Goal: Information Seeking & Learning: Learn about a topic

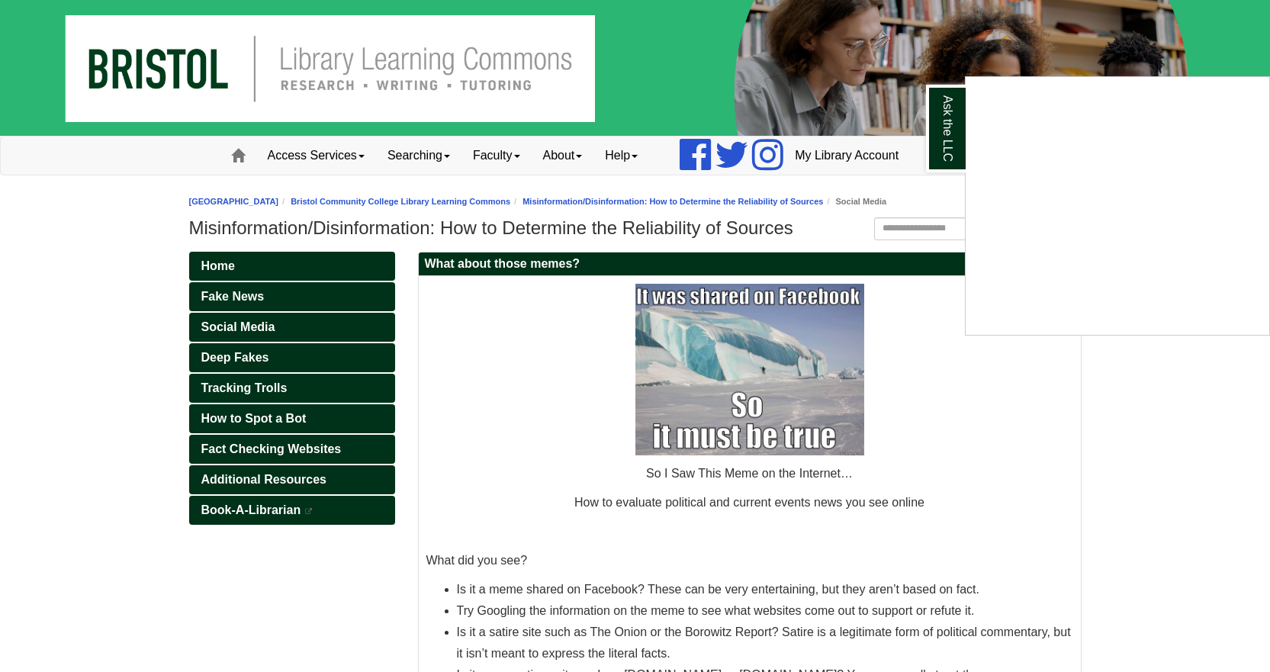
click at [249, 323] on div "Ask the LLC" at bounding box center [635, 336] width 1270 height 672
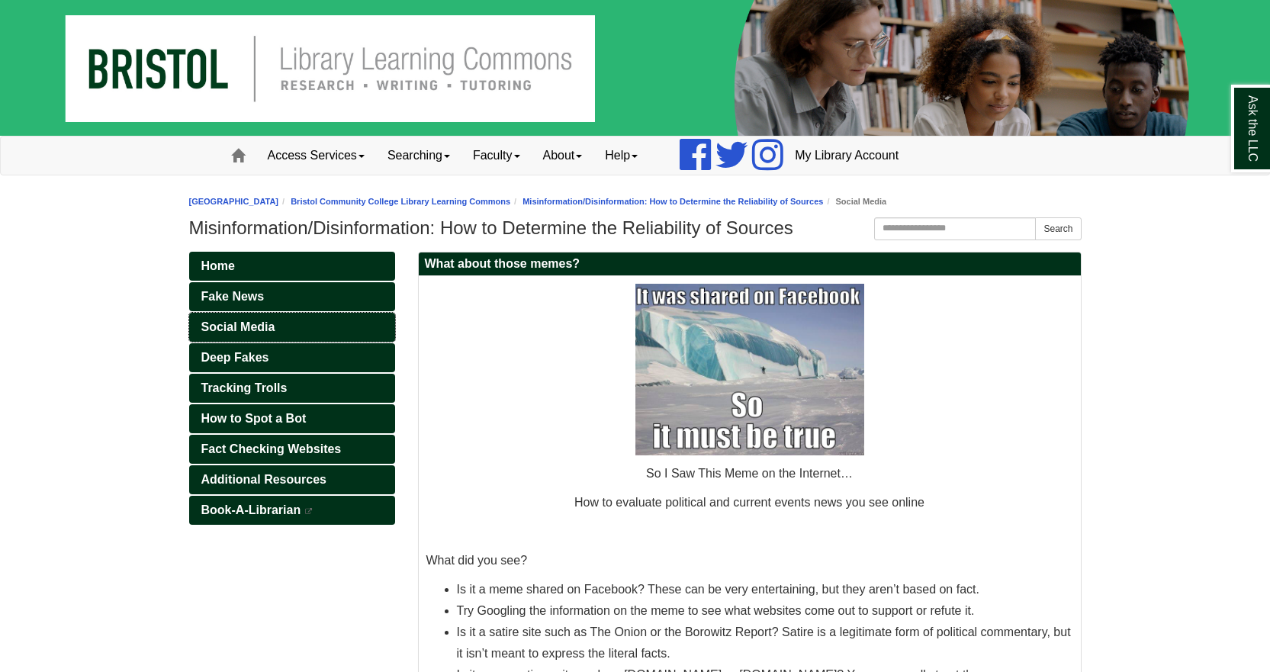
click at [240, 323] on span "Social Media" at bounding box center [238, 326] width 74 height 13
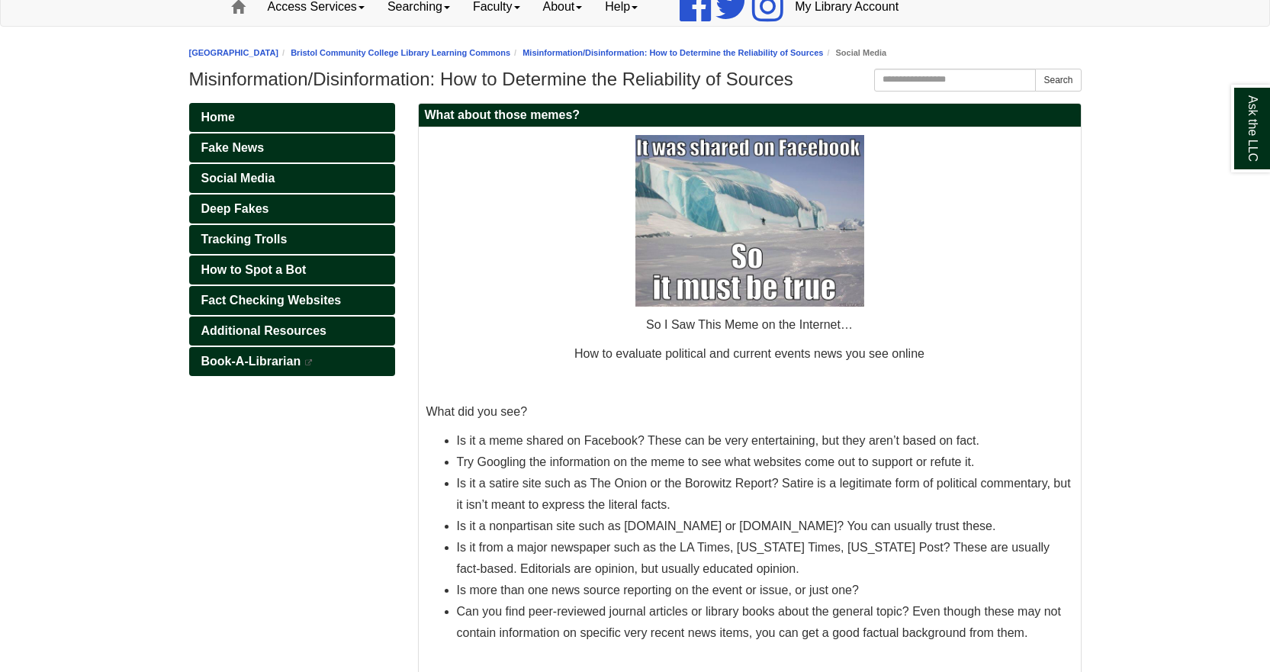
scroll to position [153, 0]
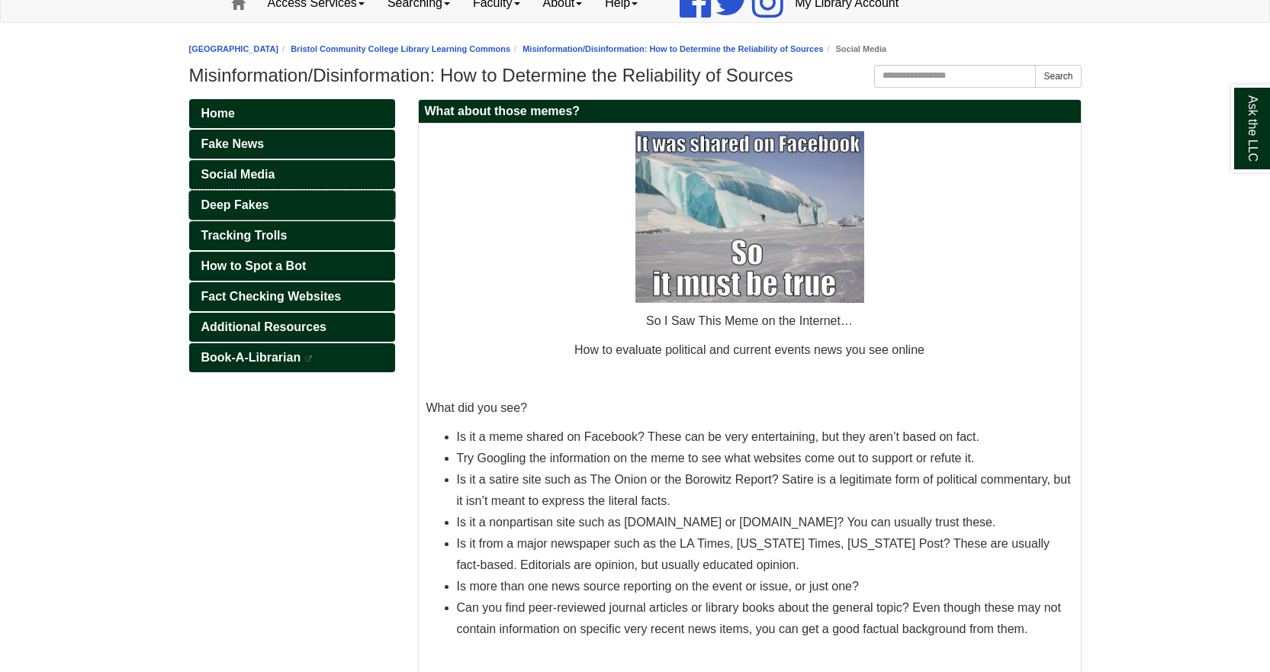
click at [238, 201] on span "Deep Fakes" at bounding box center [235, 204] width 68 height 13
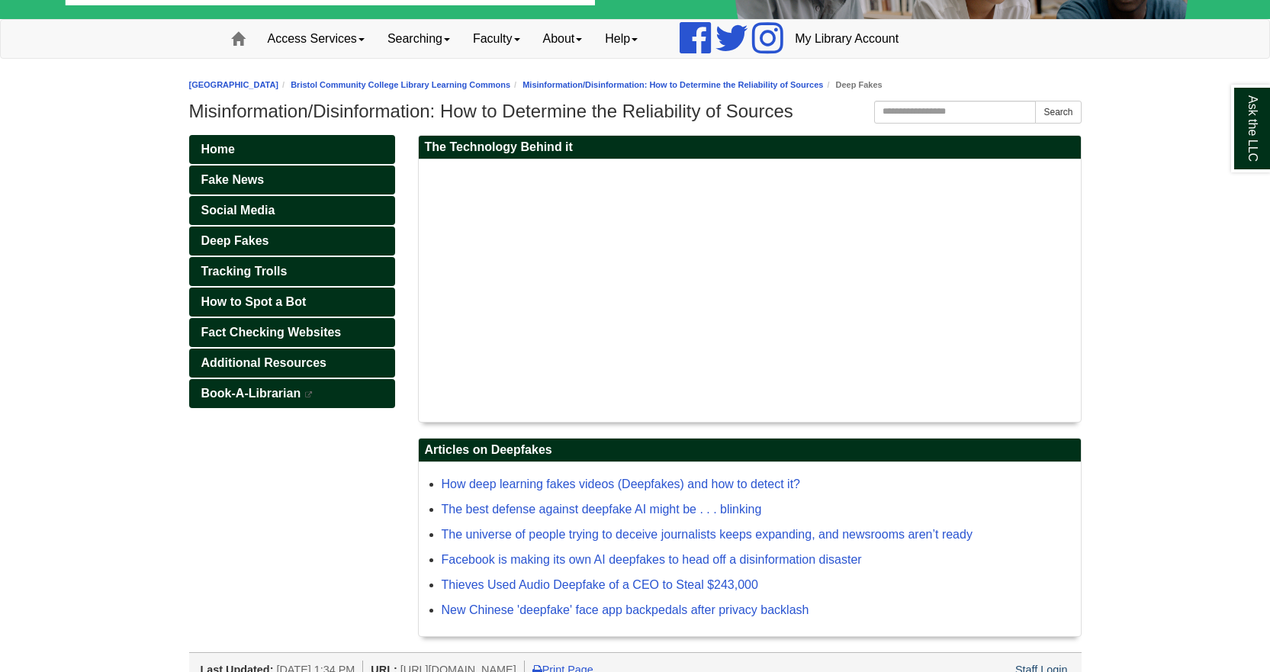
scroll to position [155, 0]
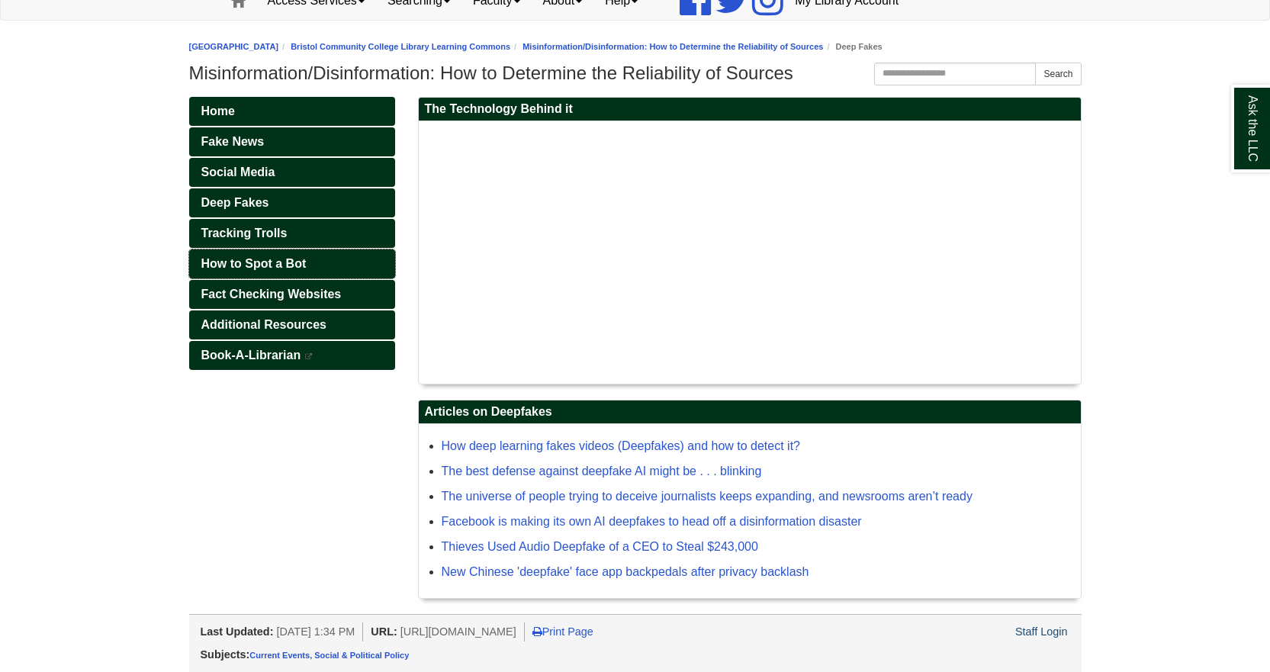
click at [245, 257] on span "How to Spot a Bot" at bounding box center [253, 263] width 105 height 13
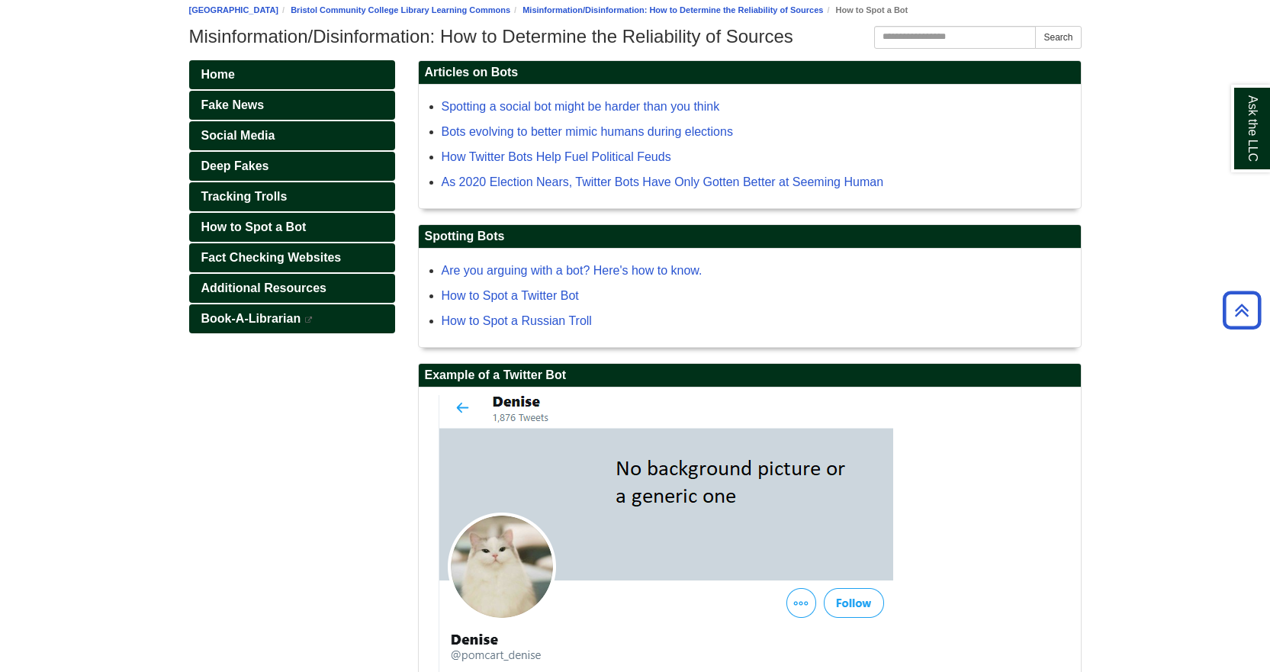
scroll to position [150, 0]
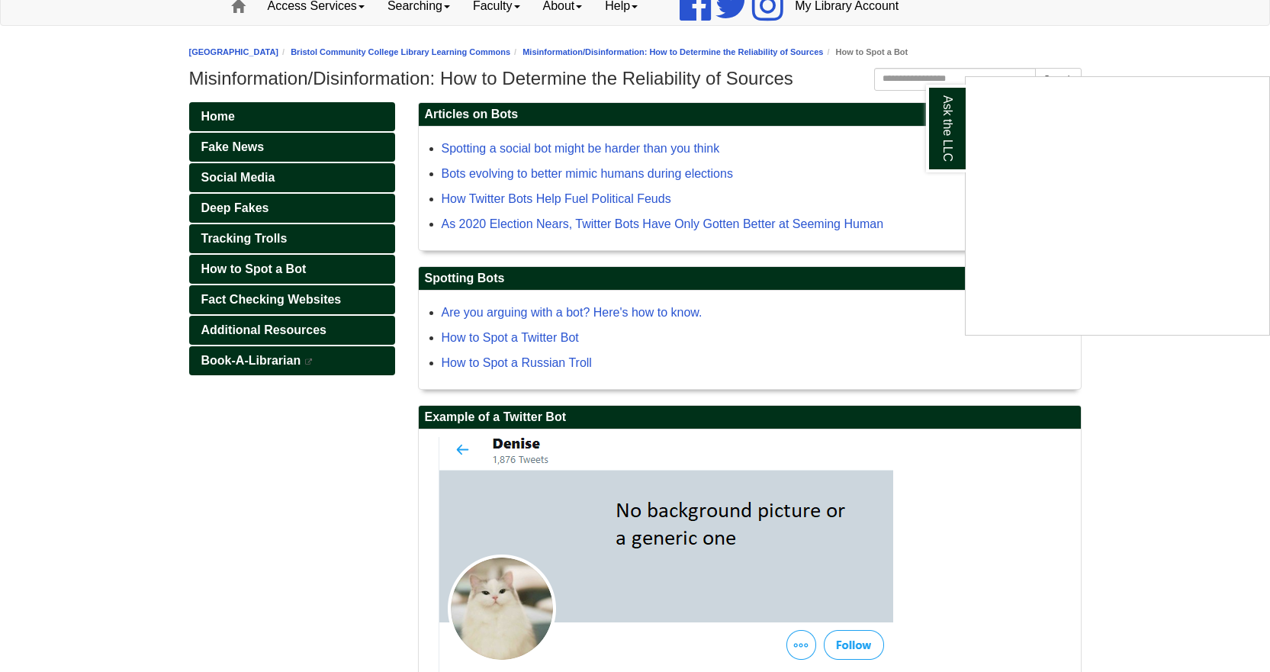
click at [248, 146] on div "Ask the LLC" at bounding box center [635, 336] width 1270 height 672
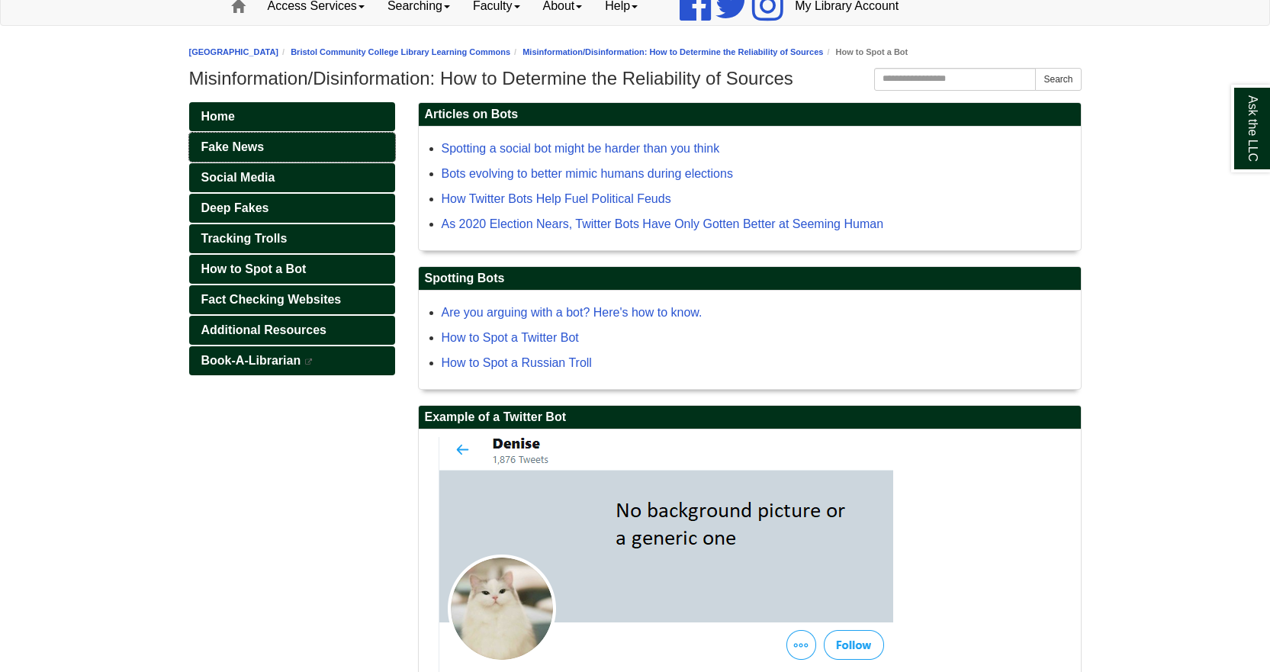
click at [223, 146] on span "Fake News" at bounding box center [232, 146] width 63 height 13
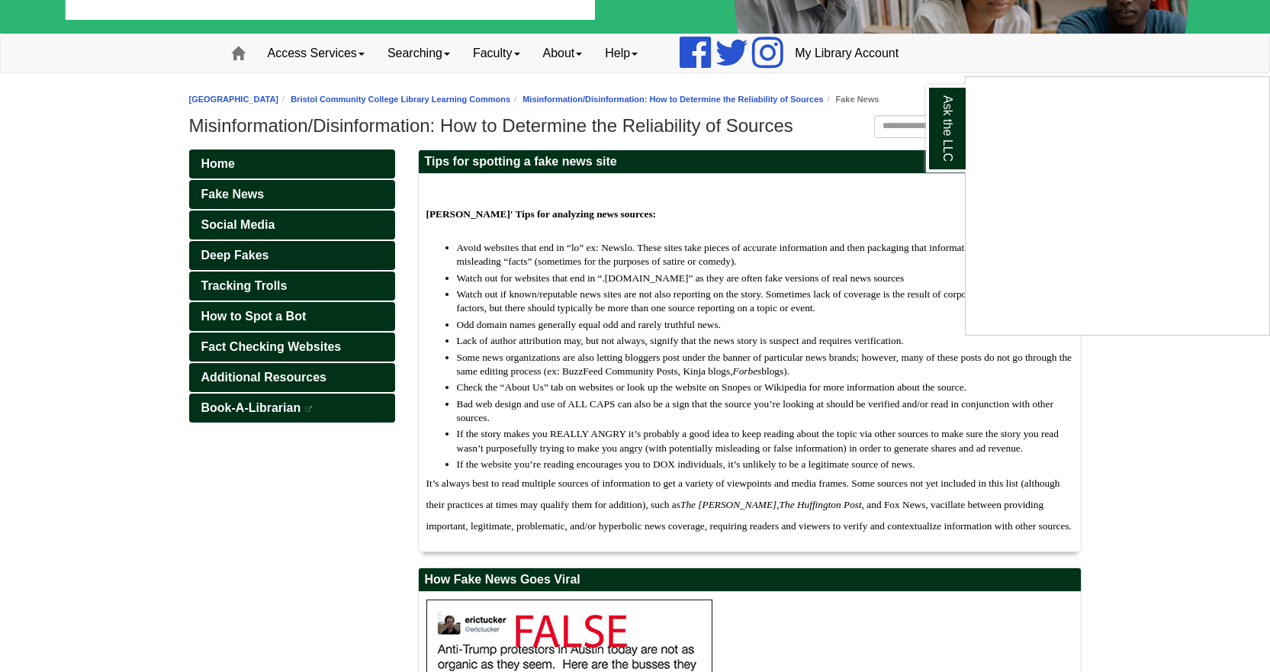
scroll to position [179, 0]
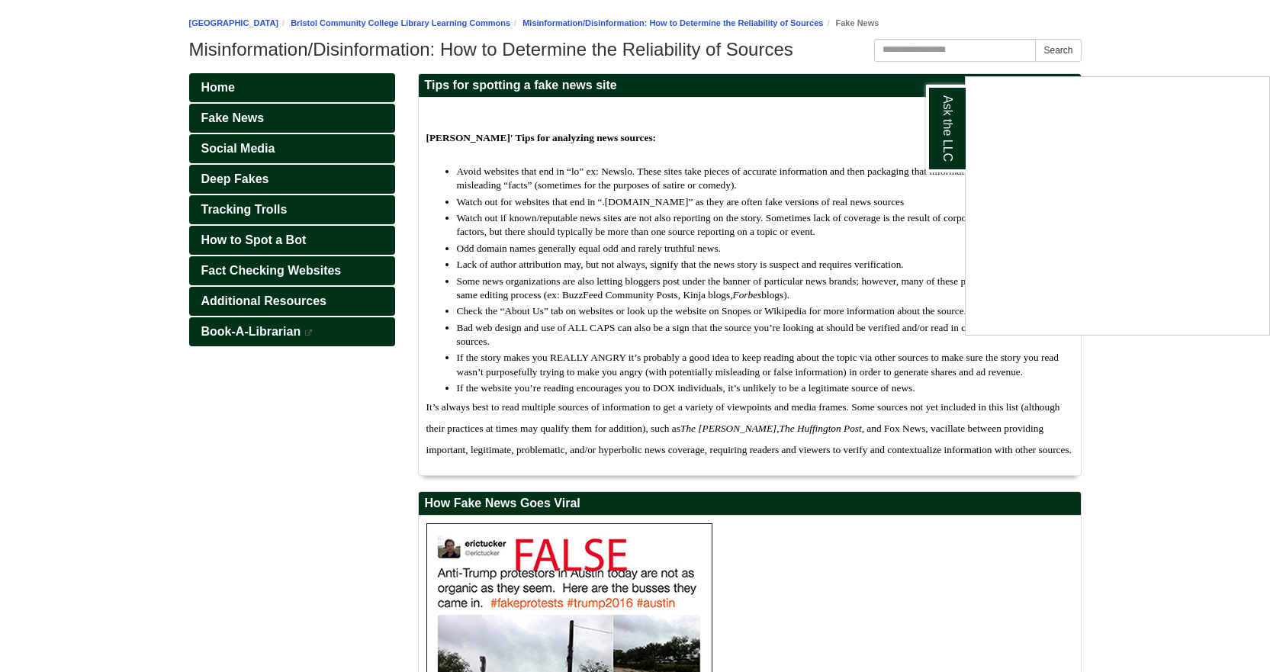
click at [245, 149] on div "Ask the LLC" at bounding box center [635, 336] width 1270 height 672
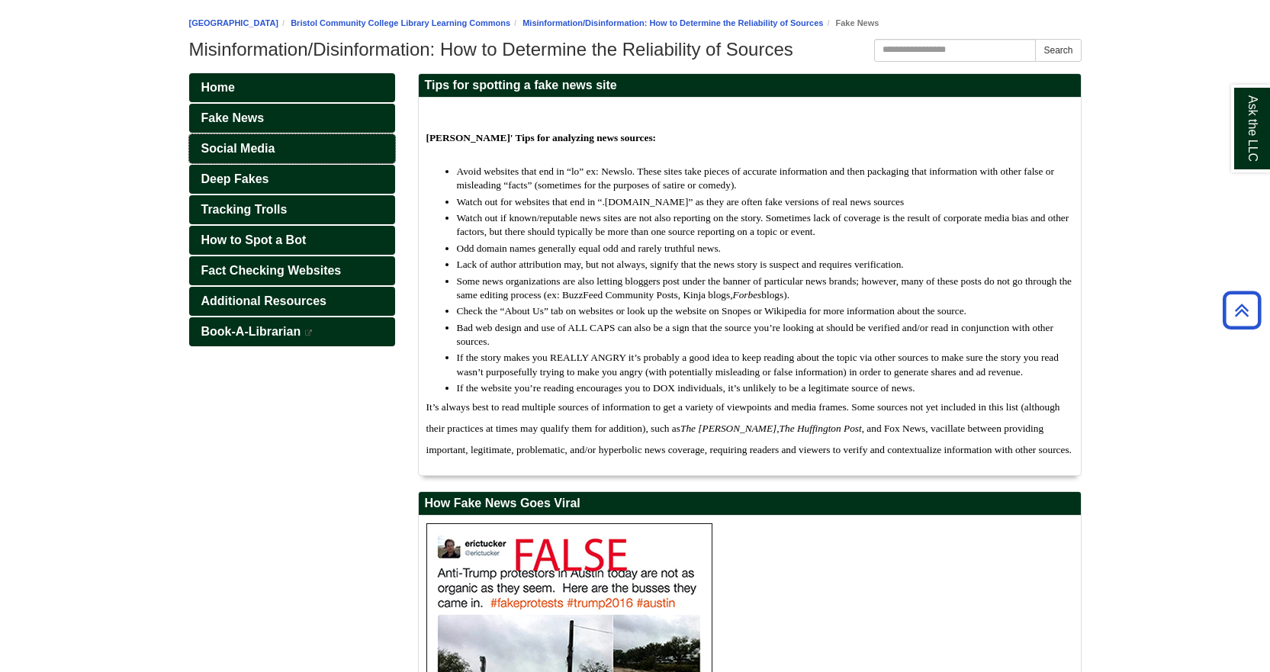
click at [246, 149] on span "Social Media" at bounding box center [238, 148] width 74 height 13
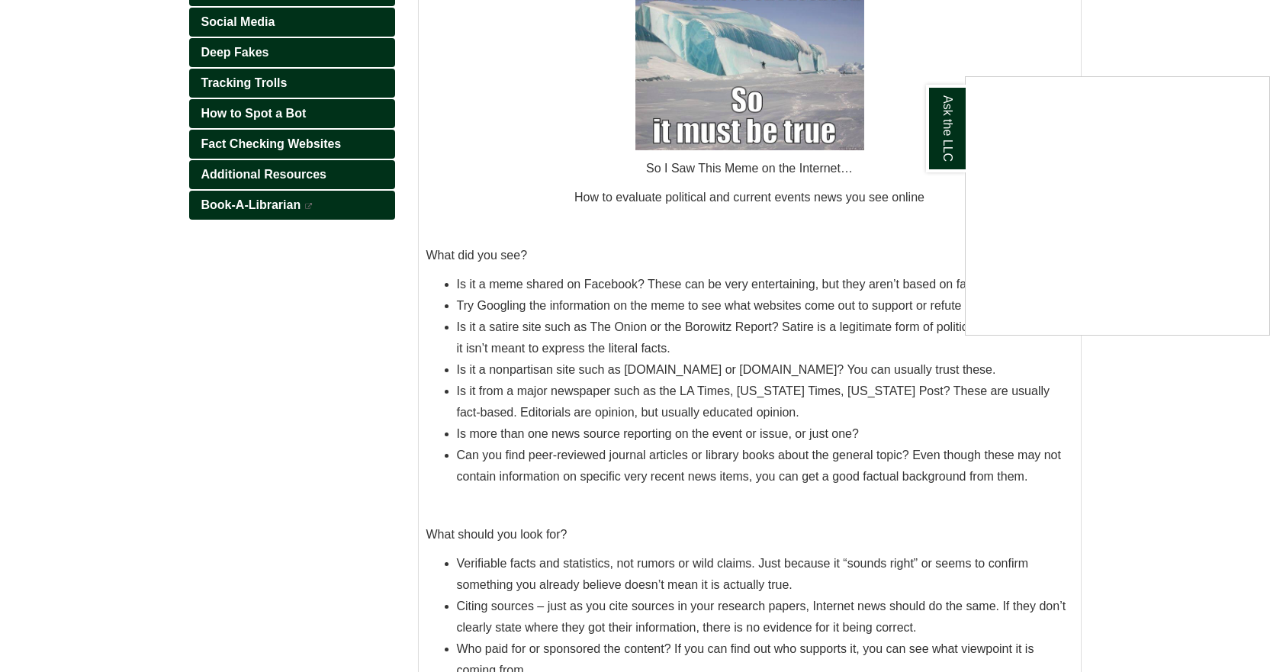
scroll to position [229, 0]
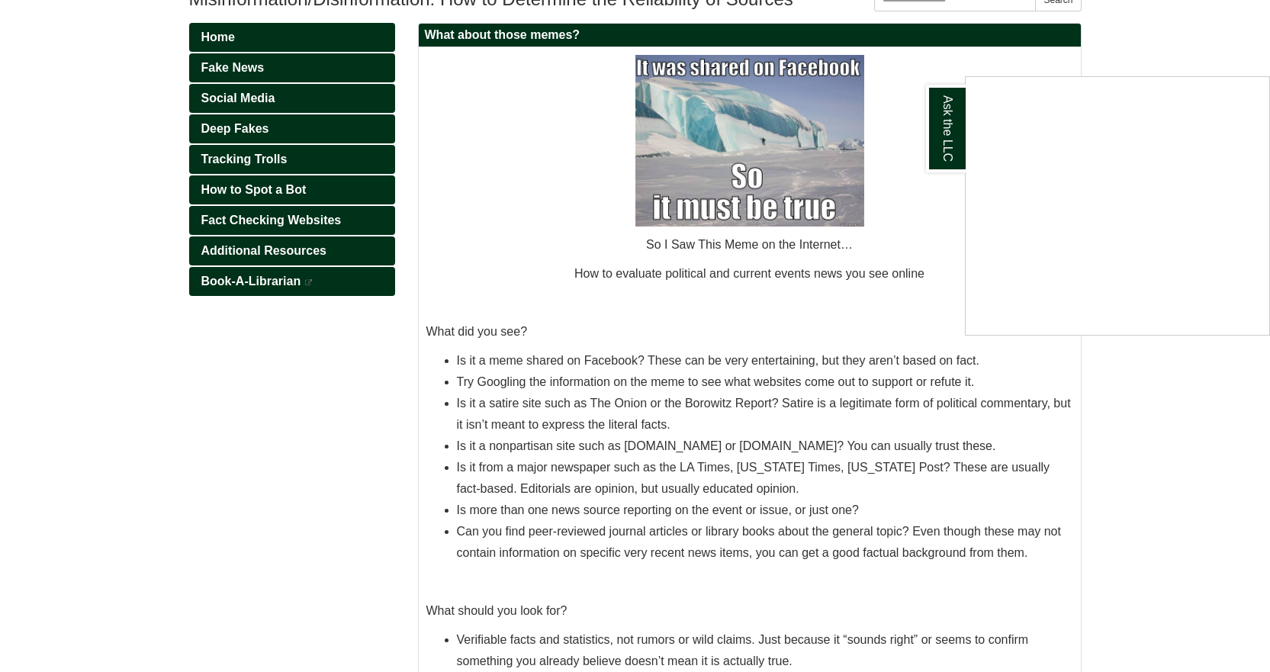
click at [249, 156] on div "Ask the LLC" at bounding box center [635, 336] width 1270 height 672
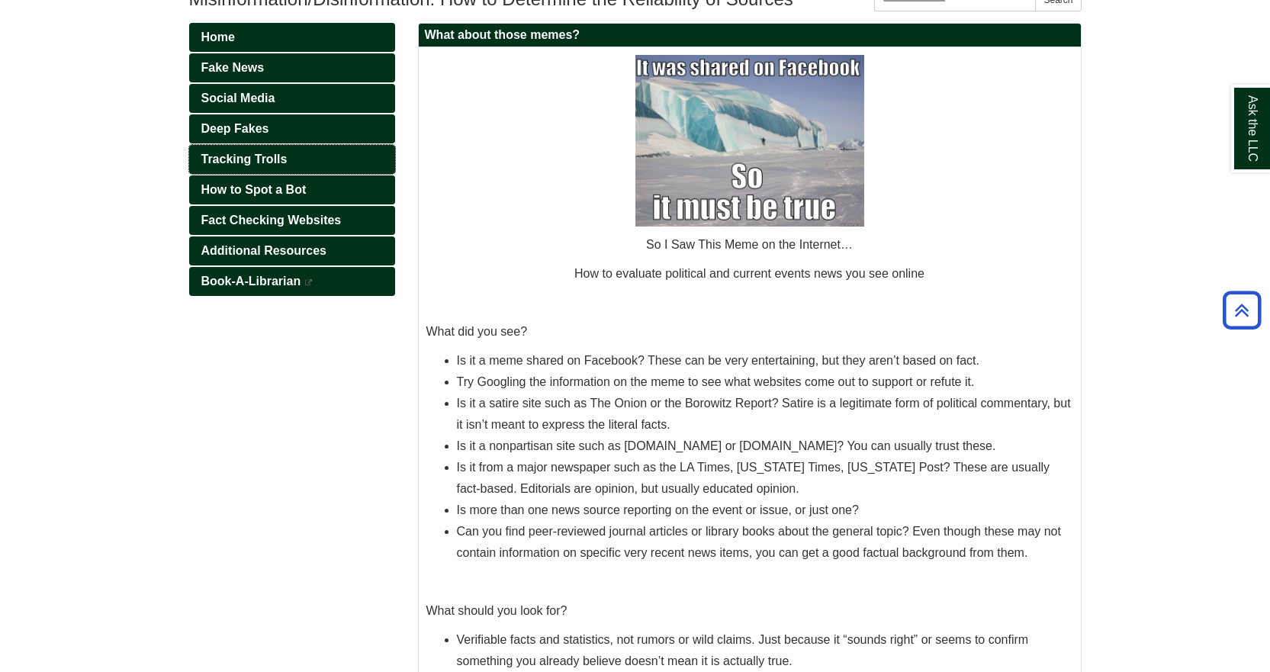
click at [243, 158] on span "Tracking Trolls" at bounding box center [244, 159] width 86 height 13
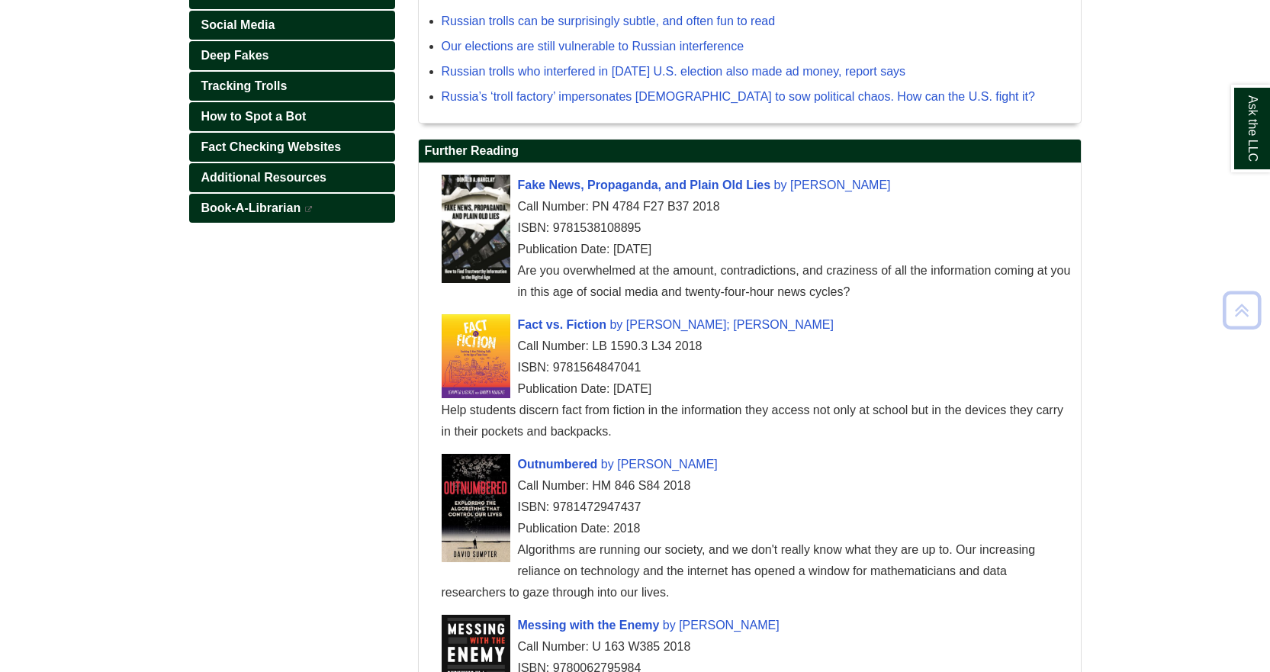
scroll to position [305, 0]
